Goal: Task Accomplishment & Management: Manage account settings

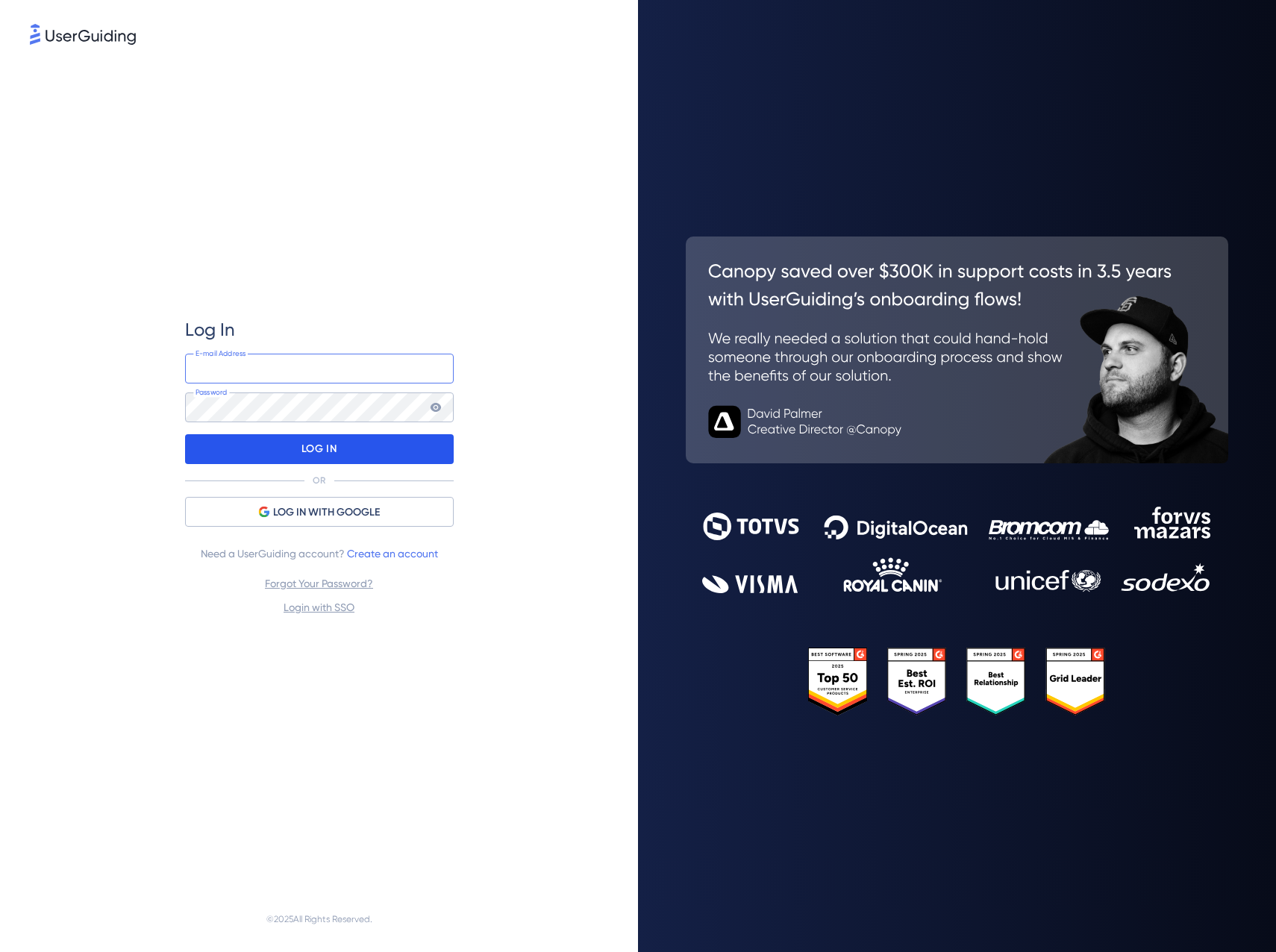
type input "e.korte@bardo.nl"
click at [341, 453] on div "LOG IN" at bounding box center [320, 449] width 269 height 30
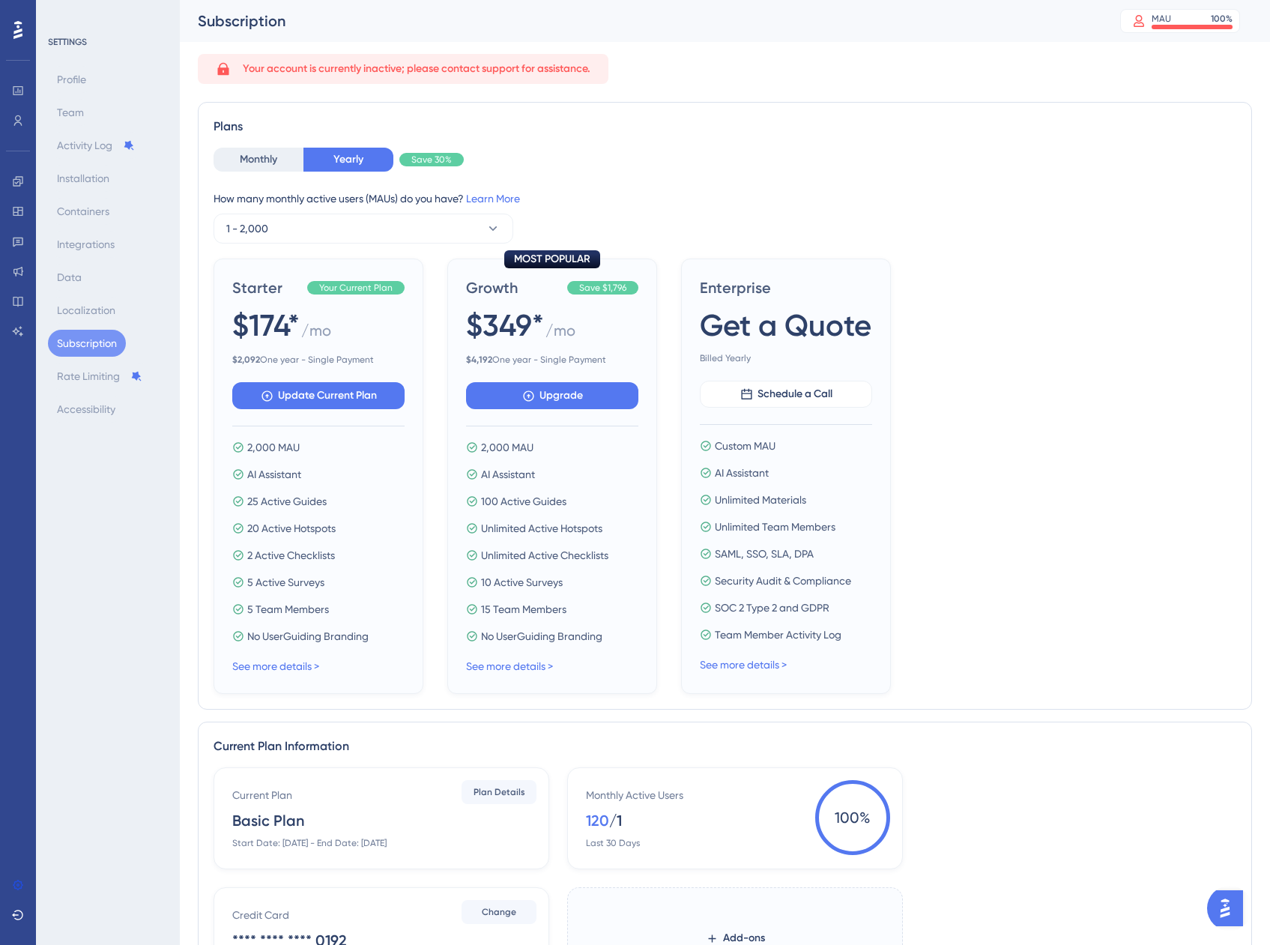
click at [324, 68] on span "Your account is currently inactive; please contact support for assistance." at bounding box center [417, 69] width 348 height 18
click at [91, 343] on button "Subscription" at bounding box center [87, 343] width 78 height 27
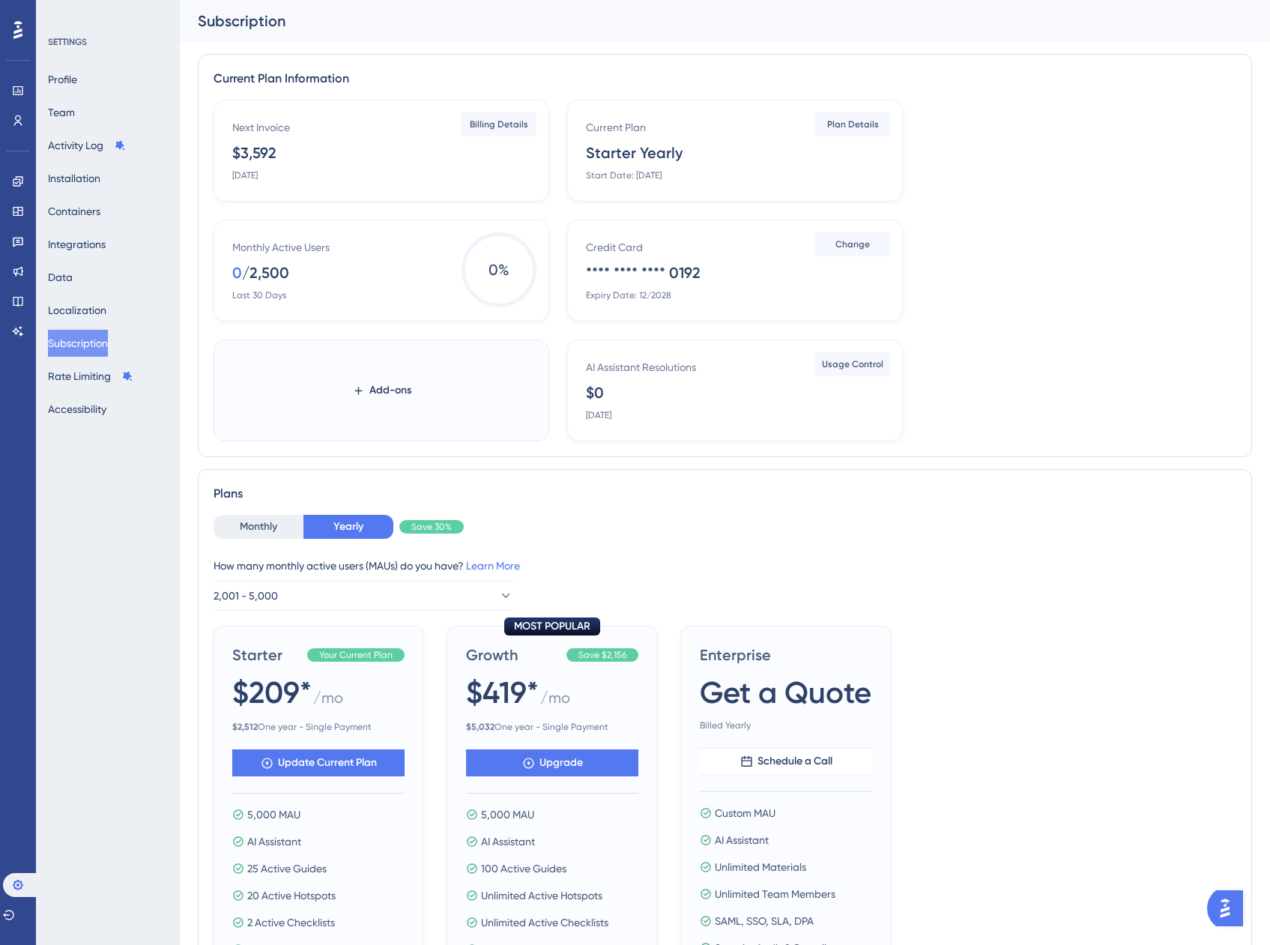
click at [466, 402] on label "Add-ons" at bounding box center [382, 390] width 336 height 102
click at [411, 402] on button "Add-ons" at bounding box center [381, 390] width 59 height 27
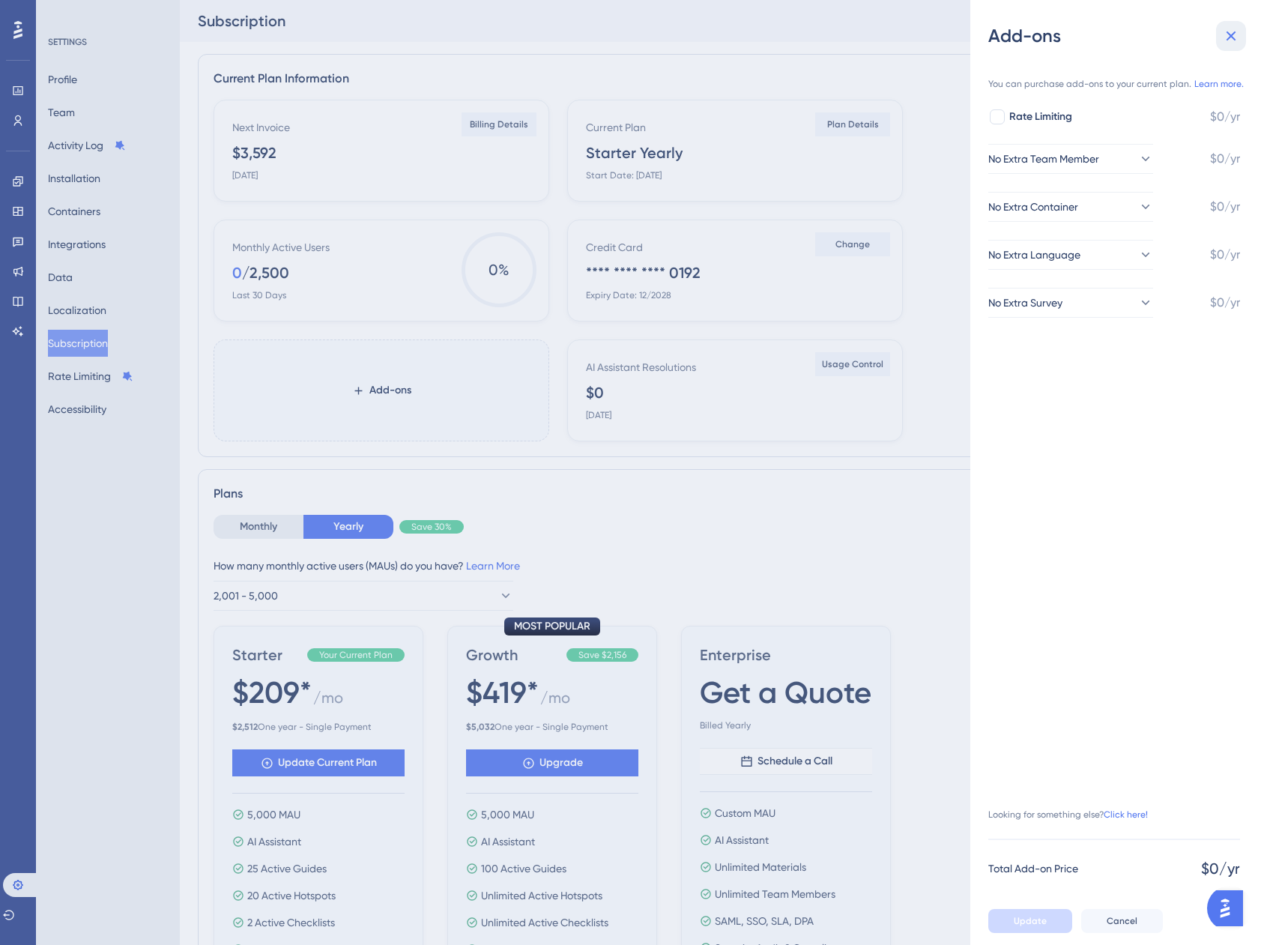
click at [1227, 36] on icon at bounding box center [1231, 36] width 18 height 18
